Goal: Task Accomplishment & Management: Manage account settings

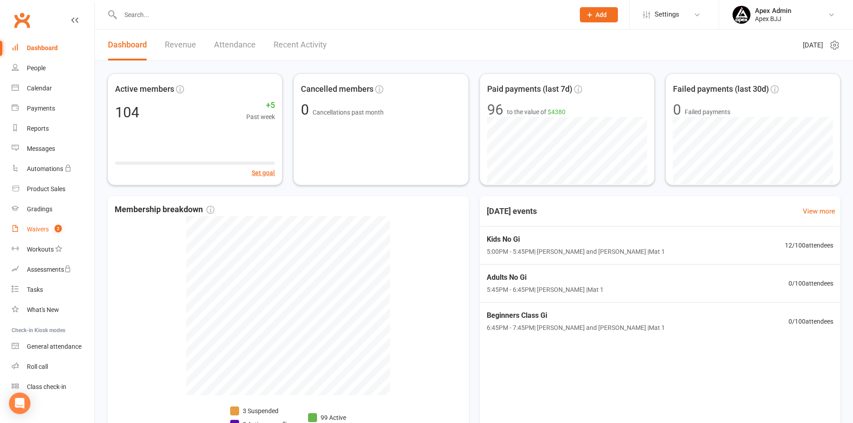
click at [49, 229] on link "Waivers 2" at bounding box center [53, 229] width 83 height 20
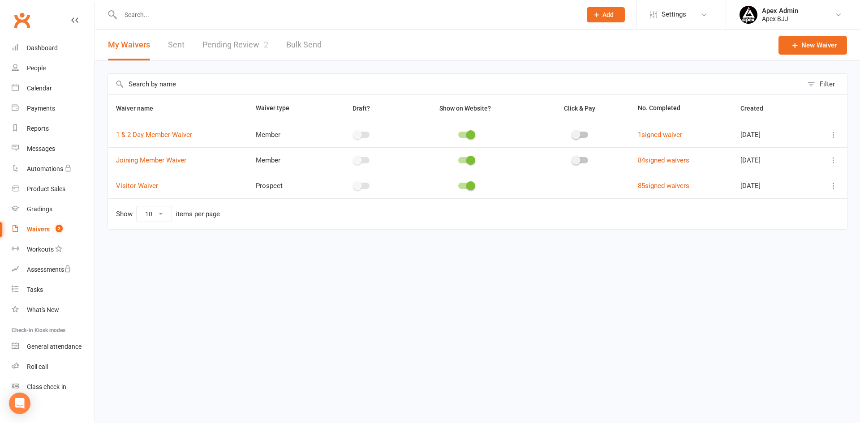
click at [237, 44] on link "Pending Review 2" at bounding box center [235, 45] width 66 height 31
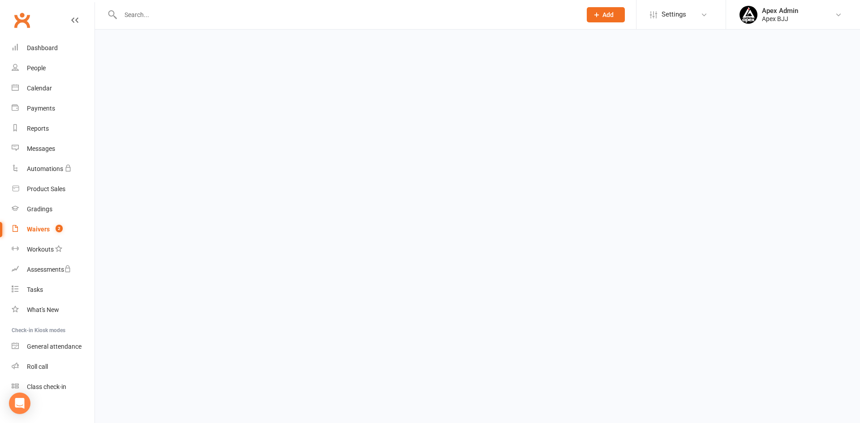
select select "100"
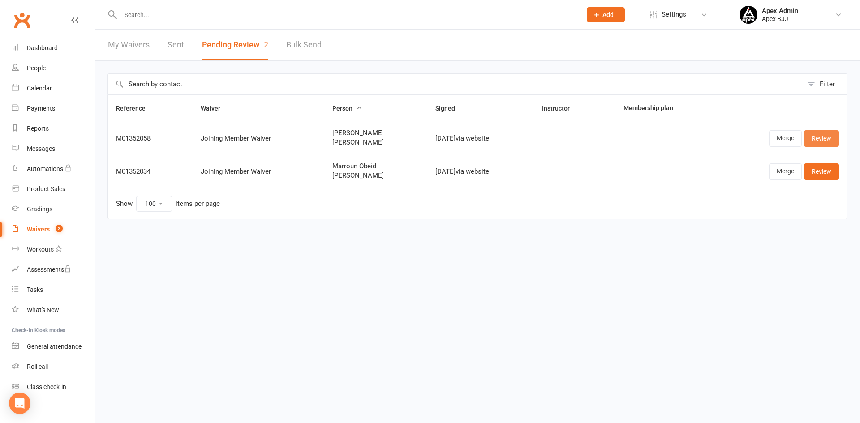
click at [819, 139] on link "Review" at bounding box center [821, 138] width 35 height 16
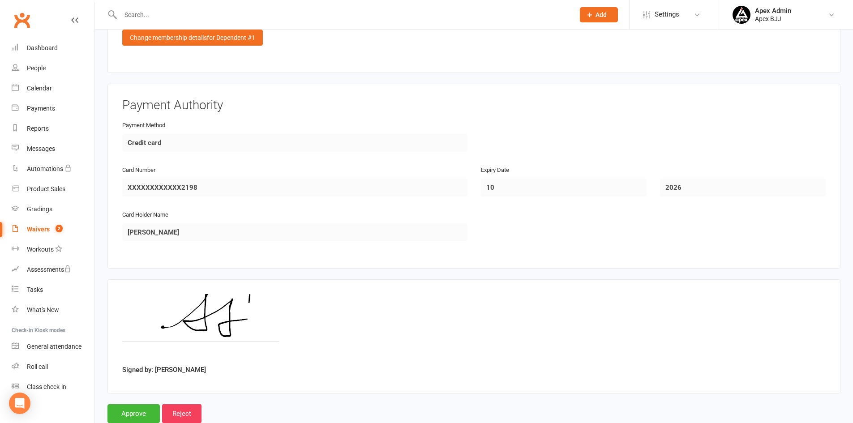
scroll to position [1223, 0]
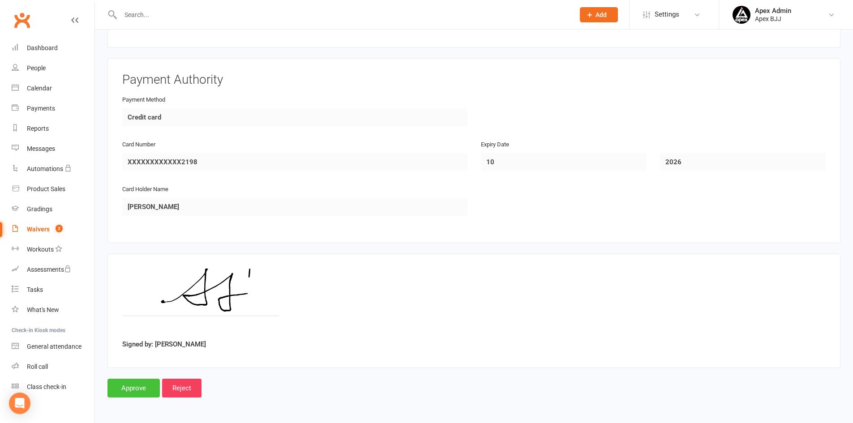
click at [132, 390] on input "Approve" at bounding box center [133, 388] width 52 height 19
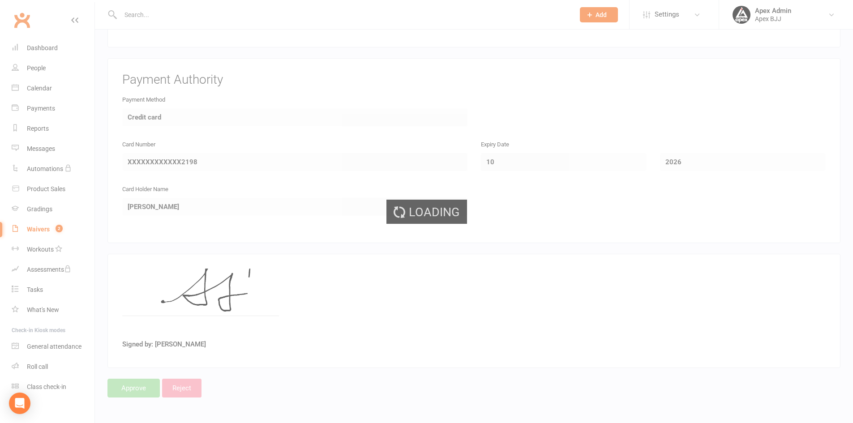
select select "100"
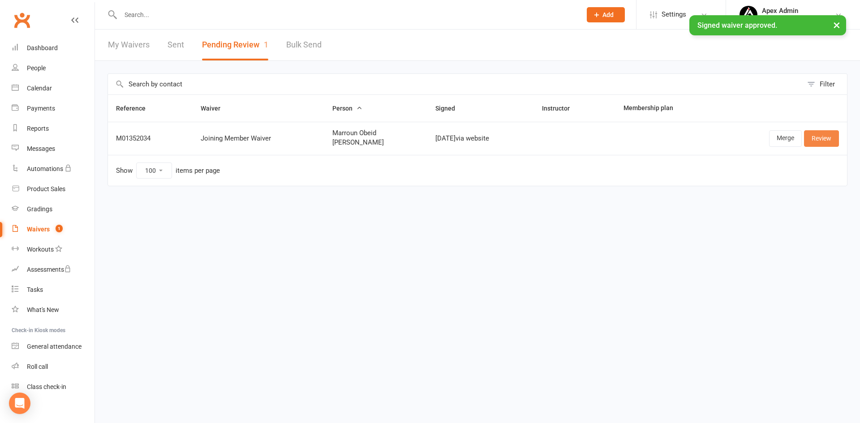
click at [815, 140] on link "Review" at bounding box center [821, 138] width 35 height 16
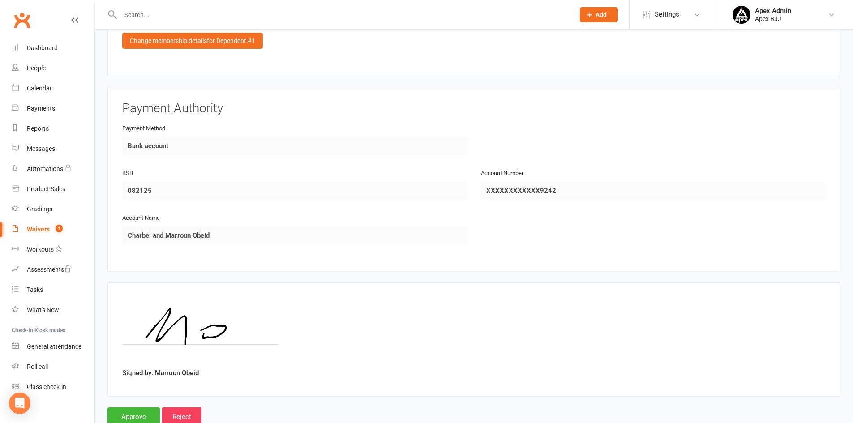
scroll to position [1223, 0]
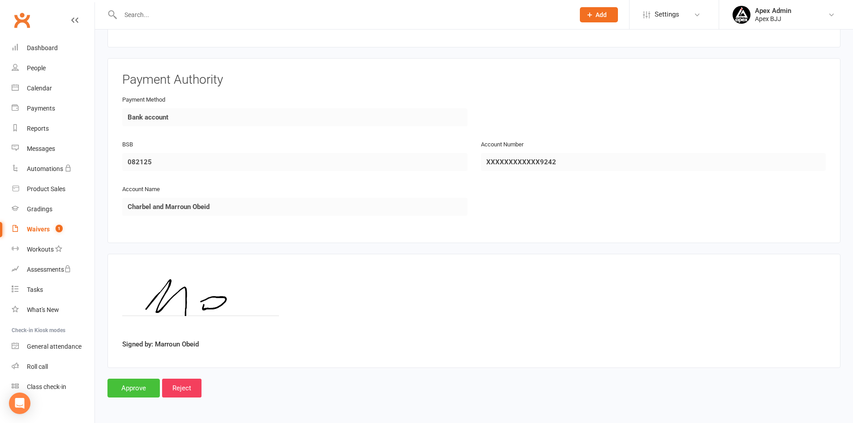
click at [132, 389] on input "Approve" at bounding box center [133, 388] width 52 height 19
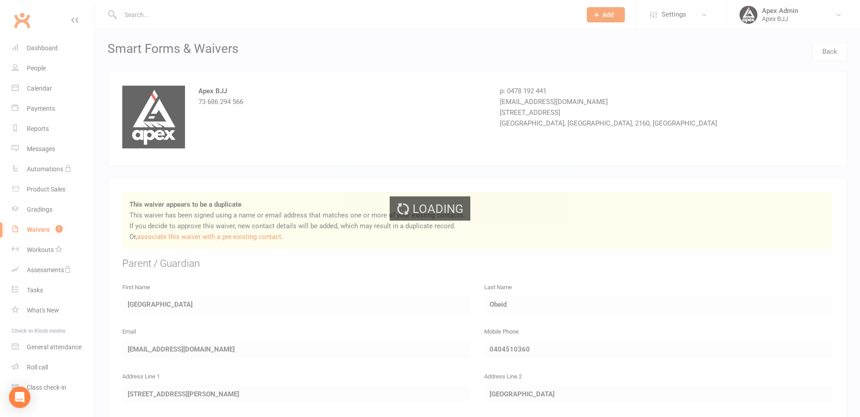
select select "100"
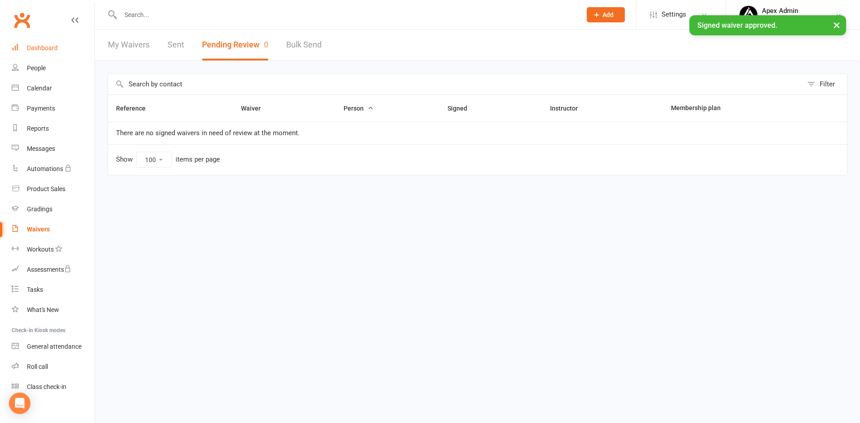
click at [56, 50] on div "Dashboard" at bounding box center [42, 47] width 31 height 7
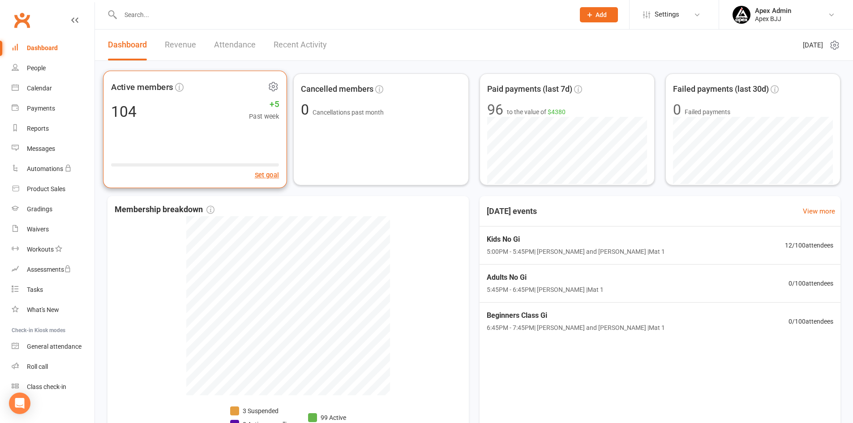
click at [212, 131] on div "Active members 104 +5 Past week Set goal" at bounding box center [195, 130] width 184 height 118
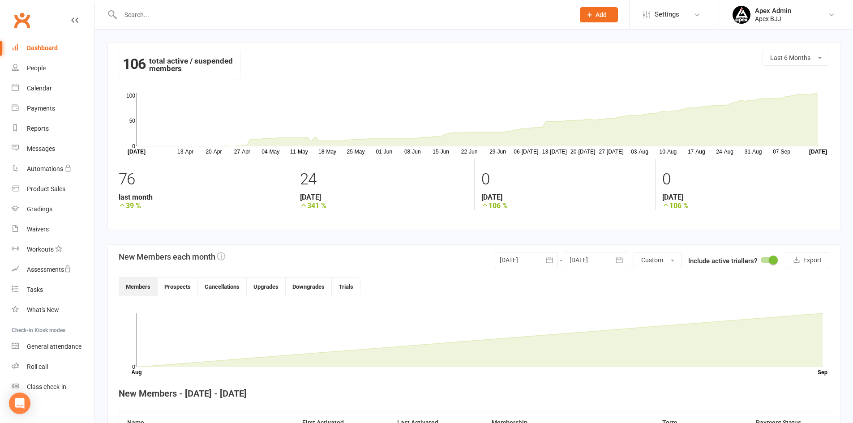
drag, startPoint x: 530, startPoint y: 142, endPoint x: 702, endPoint y: 174, distance: 174.6
click at [702, 174] on main "106 total active / suspended members Last 6 Months [DATE]-[DATE]-[DATE]-[DATE]-…" at bounding box center [474, 130] width 711 height 160
click at [702, 174] on div "0" at bounding box center [745, 179] width 167 height 27
click at [529, 110] on main "106 total active / suspended members Last 6 Months [DATE]-[DATE]-[DATE]-[DATE]-…" at bounding box center [474, 130] width 711 height 160
click at [50, 69] on link "People" at bounding box center [53, 68] width 83 height 20
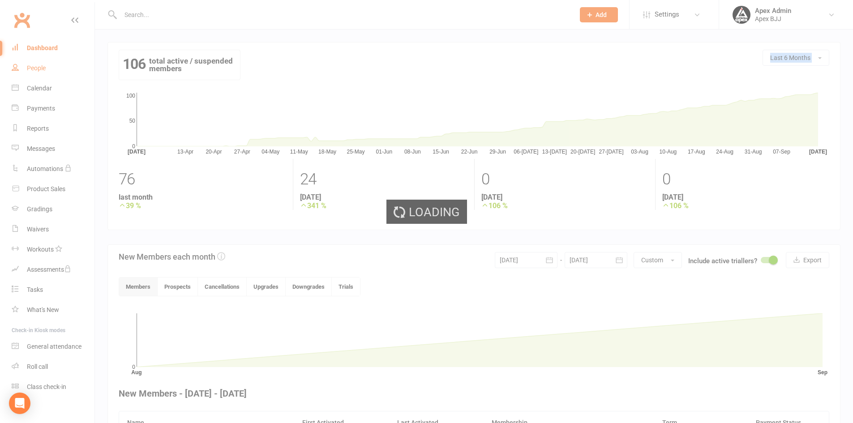
select select "100"
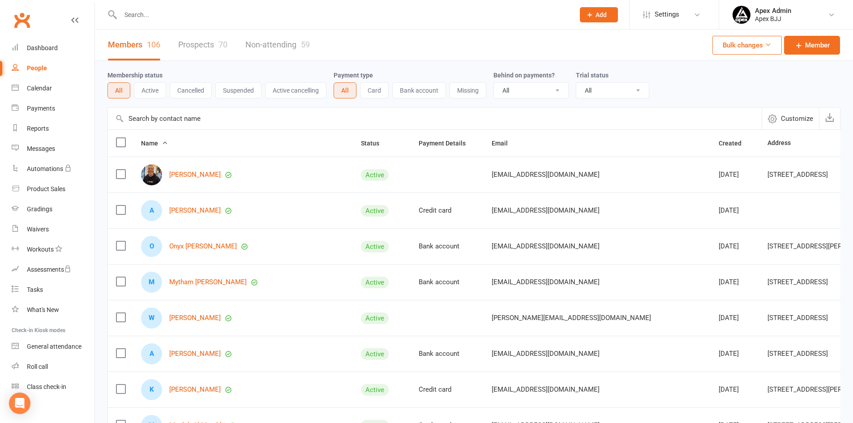
click at [212, 53] on link "Prospects 70" at bounding box center [202, 45] width 49 height 31
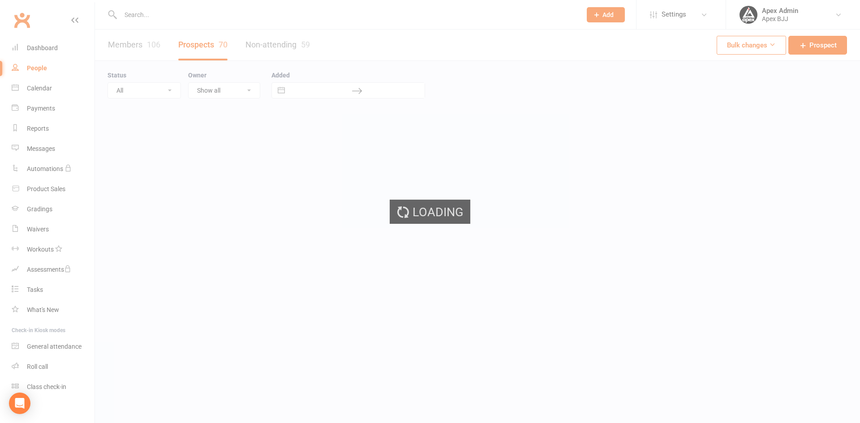
select select "100"
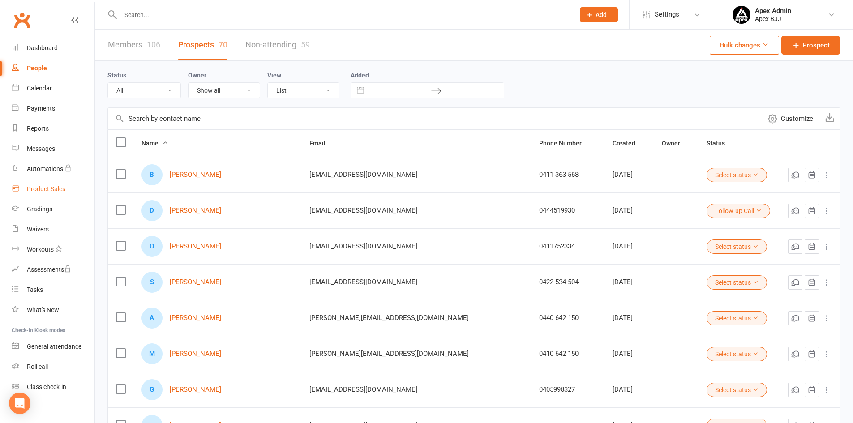
click at [61, 193] on div "Product Sales" at bounding box center [46, 188] width 39 height 7
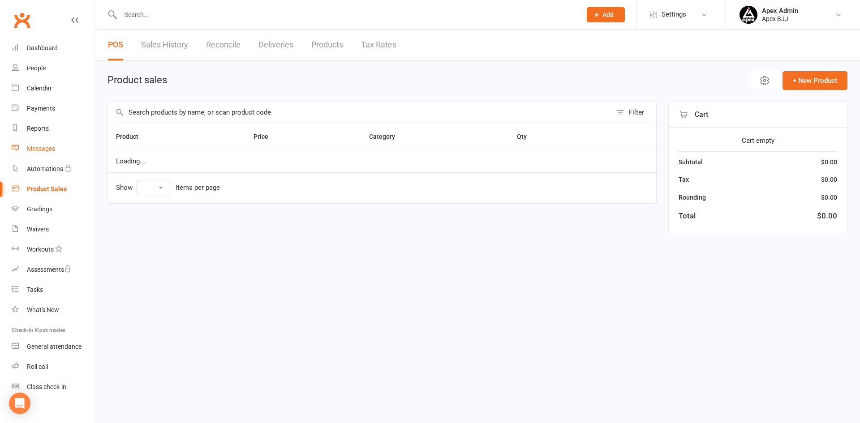
select select "100"
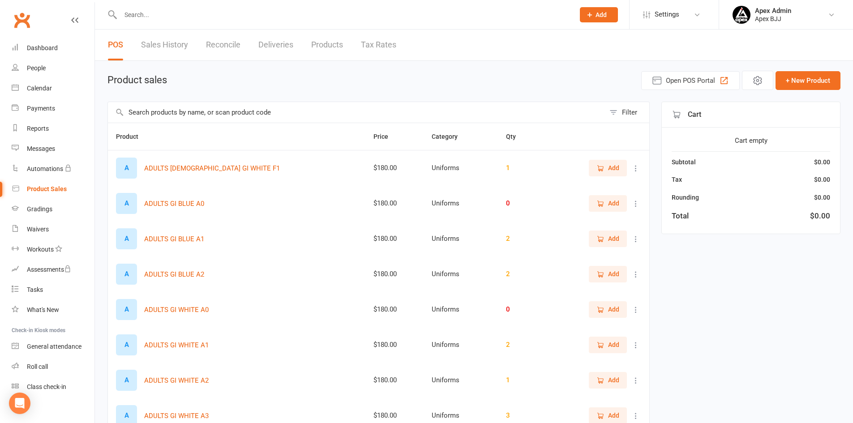
click at [174, 51] on link "Sales History" at bounding box center [164, 45] width 47 height 31
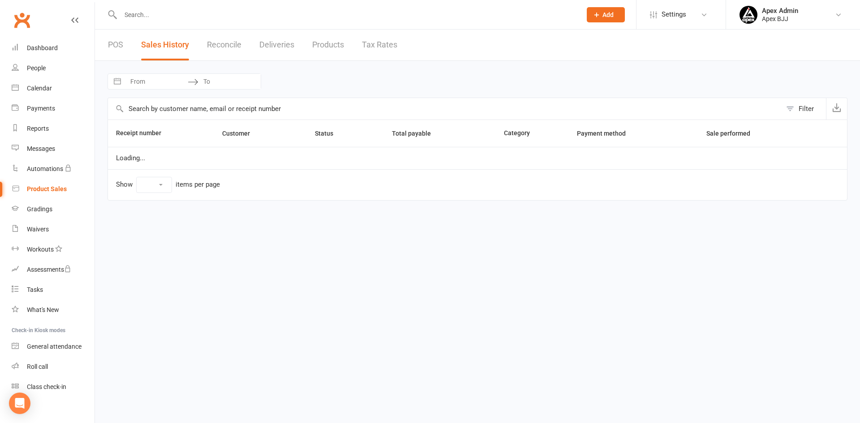
select select "25"
